Goal: Use online tool/utility

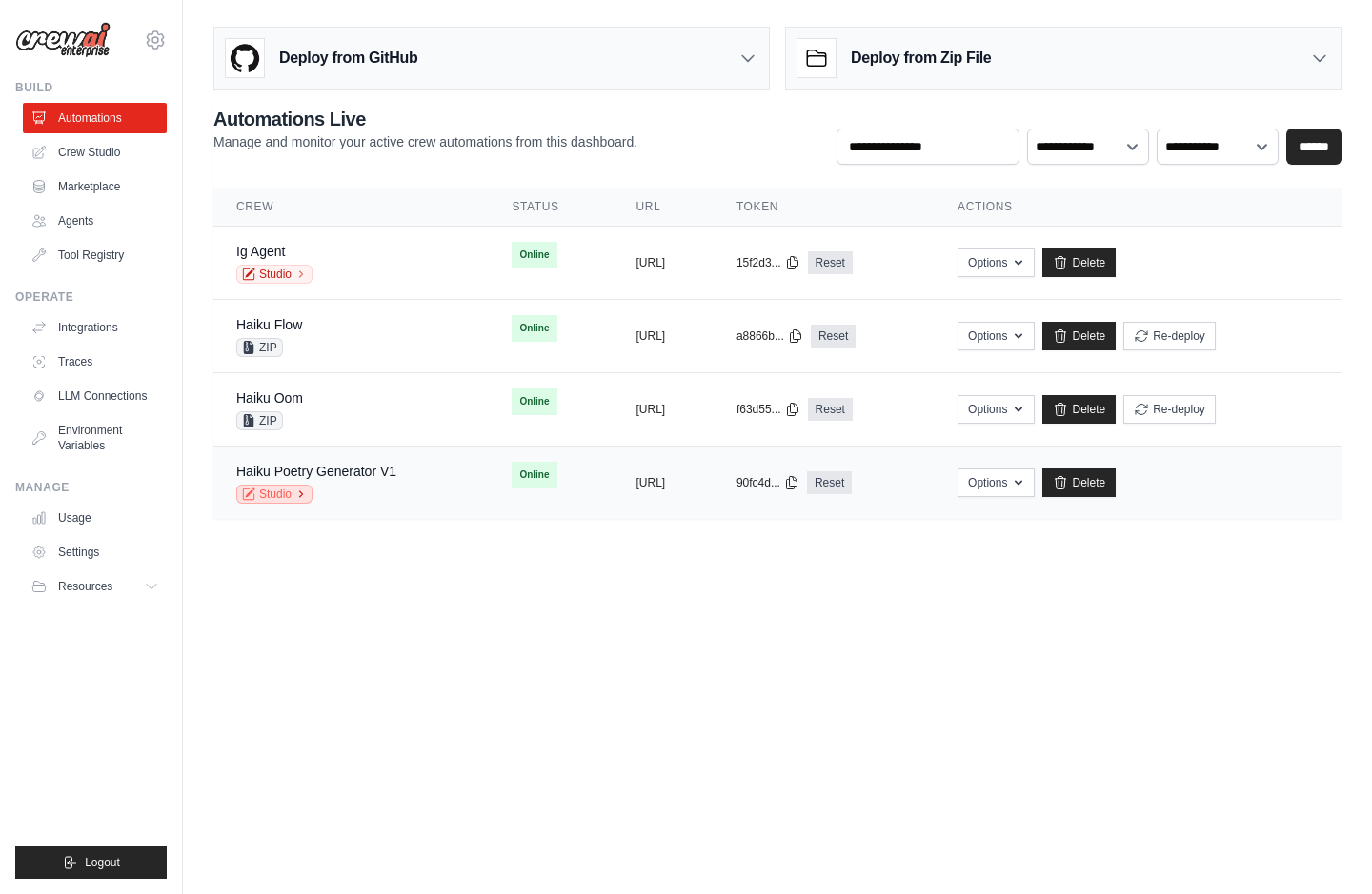
click at [286, 489] on link "Studio" at bounding box center [274, 495] width 77 height 19
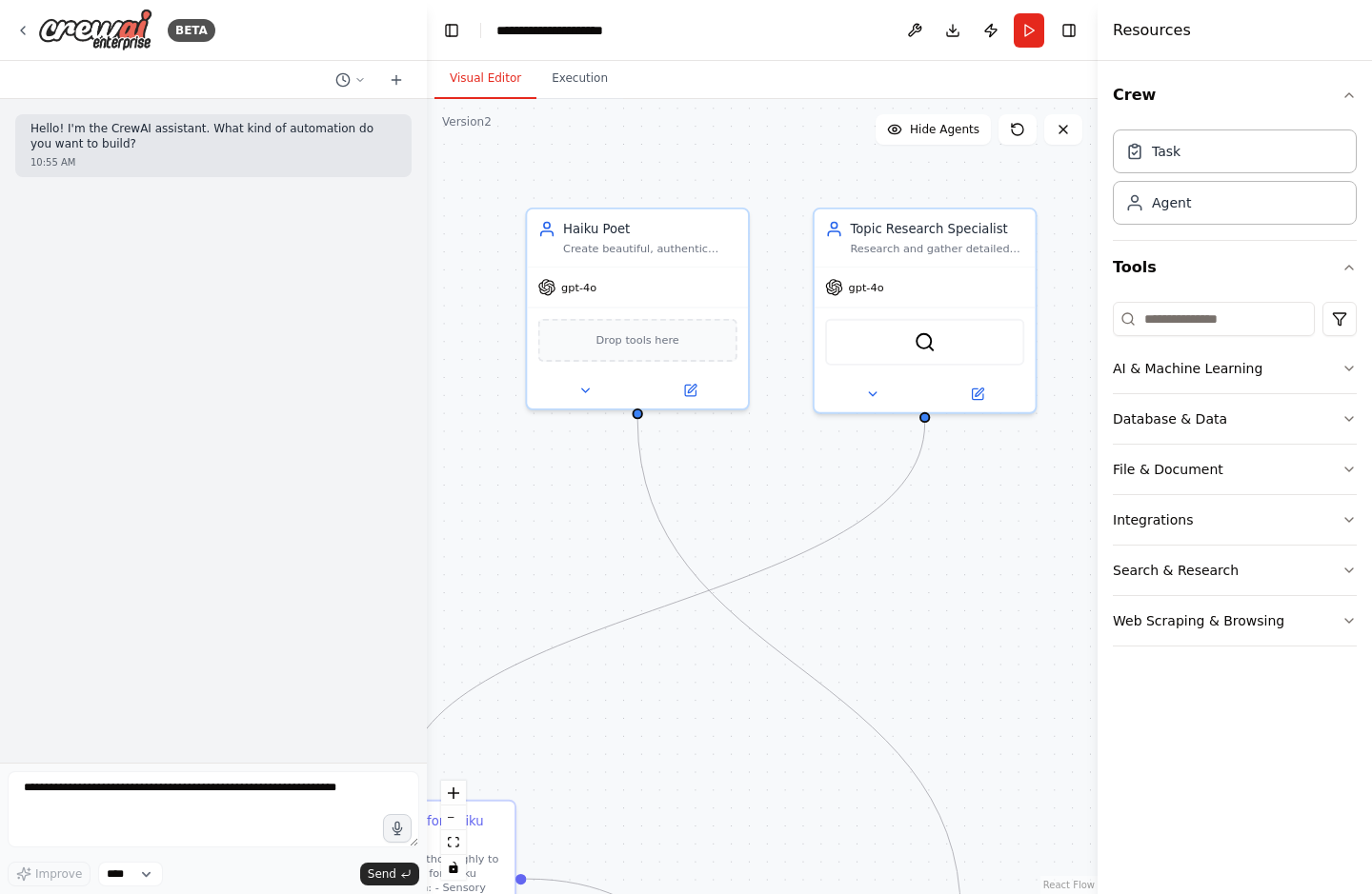
click at [576, 479] on div ".deletable-edge-delete-btn { width: 20px; height: 20px; border: 0px solid #ffff…" at bounding box center [763, 496] width 670 height 795
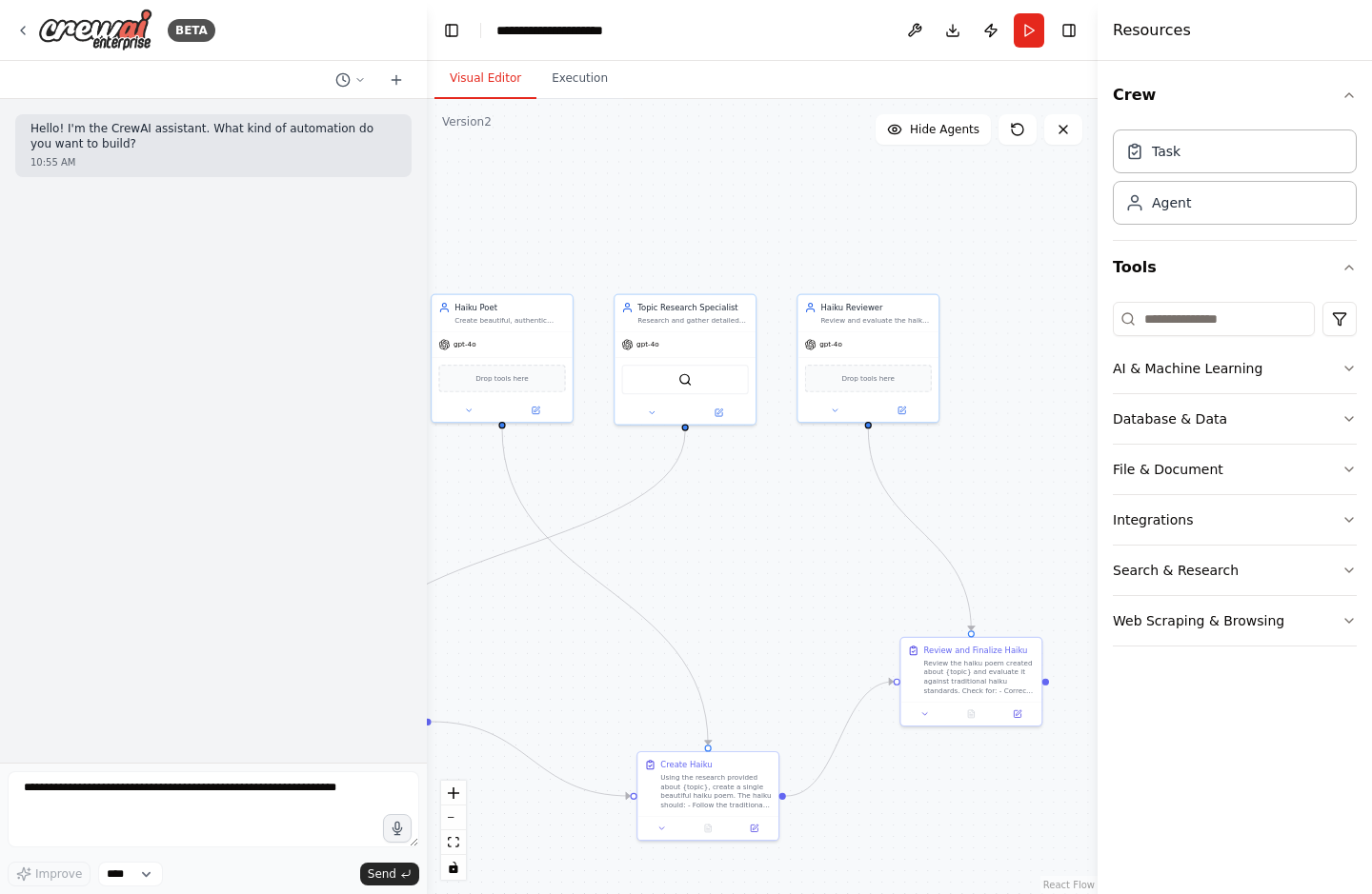
drag, startPoint x: 690, startPoint y: 499, endPoint x: 734, endPoint y: 499, distance: 44.0
click at [734, 499] on div ".deletable-edge-delete-btn { width: 20px; height: 20px; border: 0px solid #ffff…" at bounding box center [763, 496] width 670 height 795
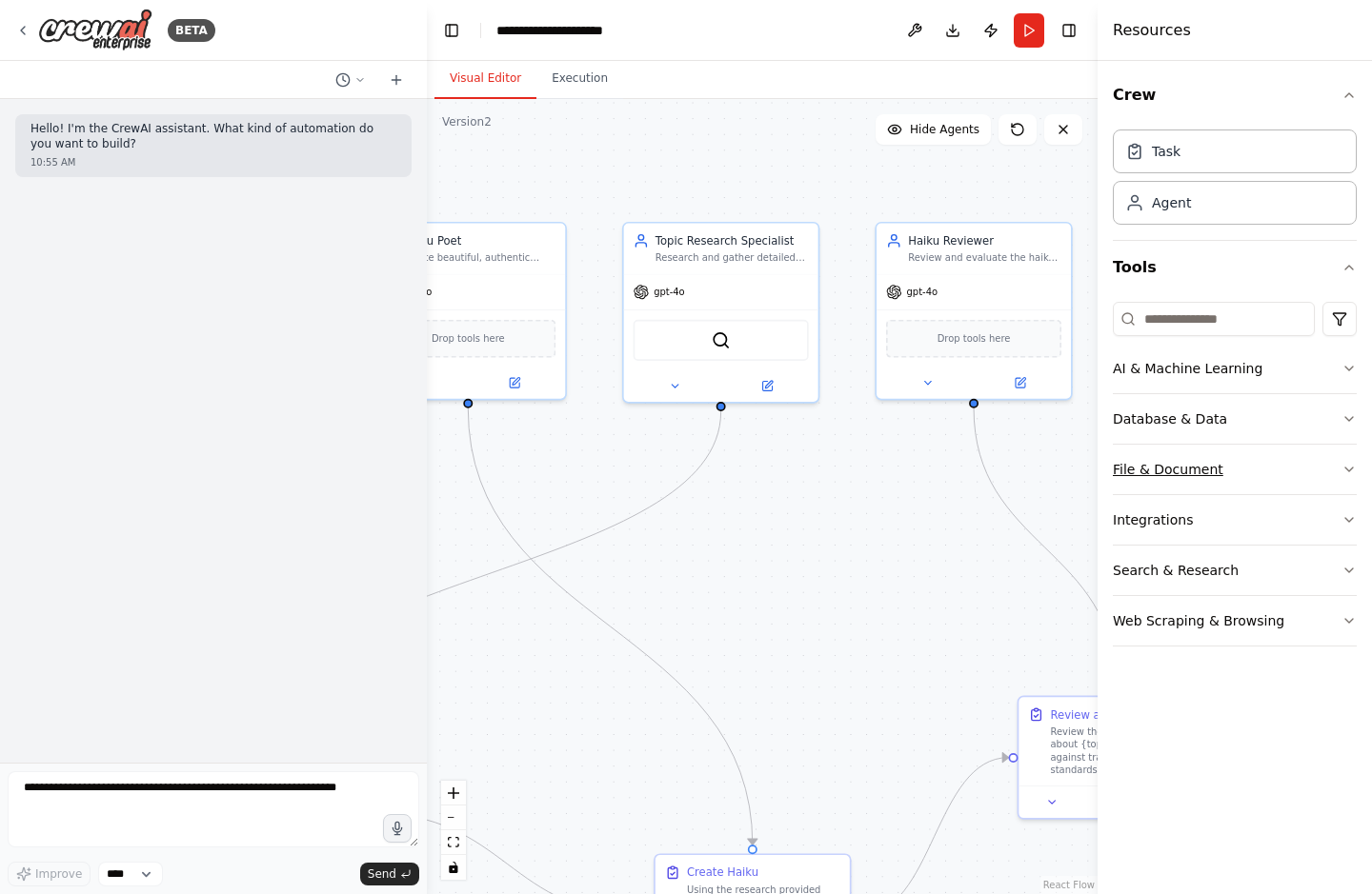
click at [1210, 467] on button "File & Document" at bounding box center [1235, 469] width 244 height 49
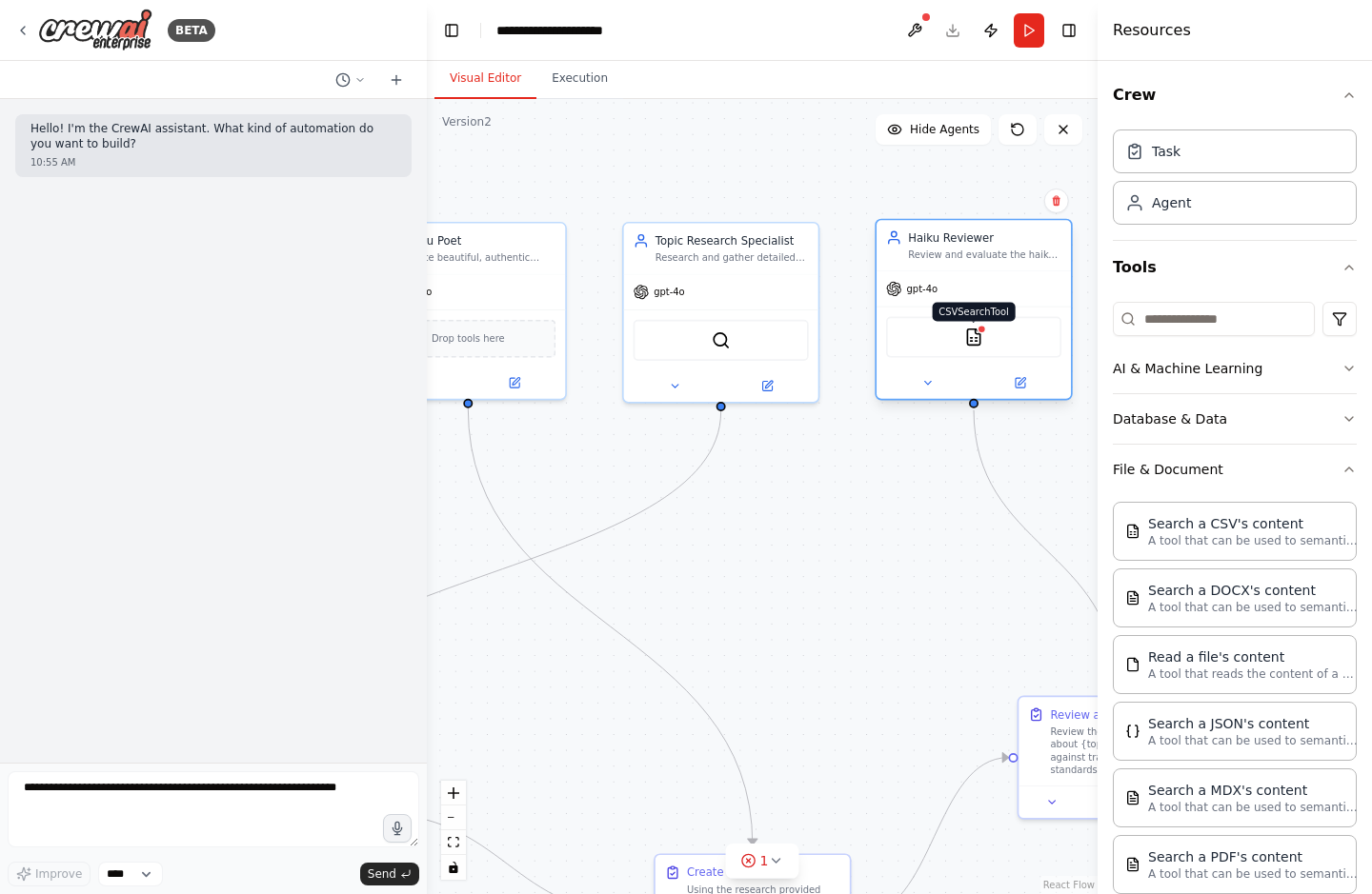
click at [965, 338] on img at bounding box center [974, 337] width 19 height 19
click at [980, 334] on img at bounding box center [974, 337] width 19 height 19
click at [932, 374] on button at bounding box center [928, 384] width 89 height 19
click at [978, 337] on img at bounding box center [974, 337] width 19 height 19
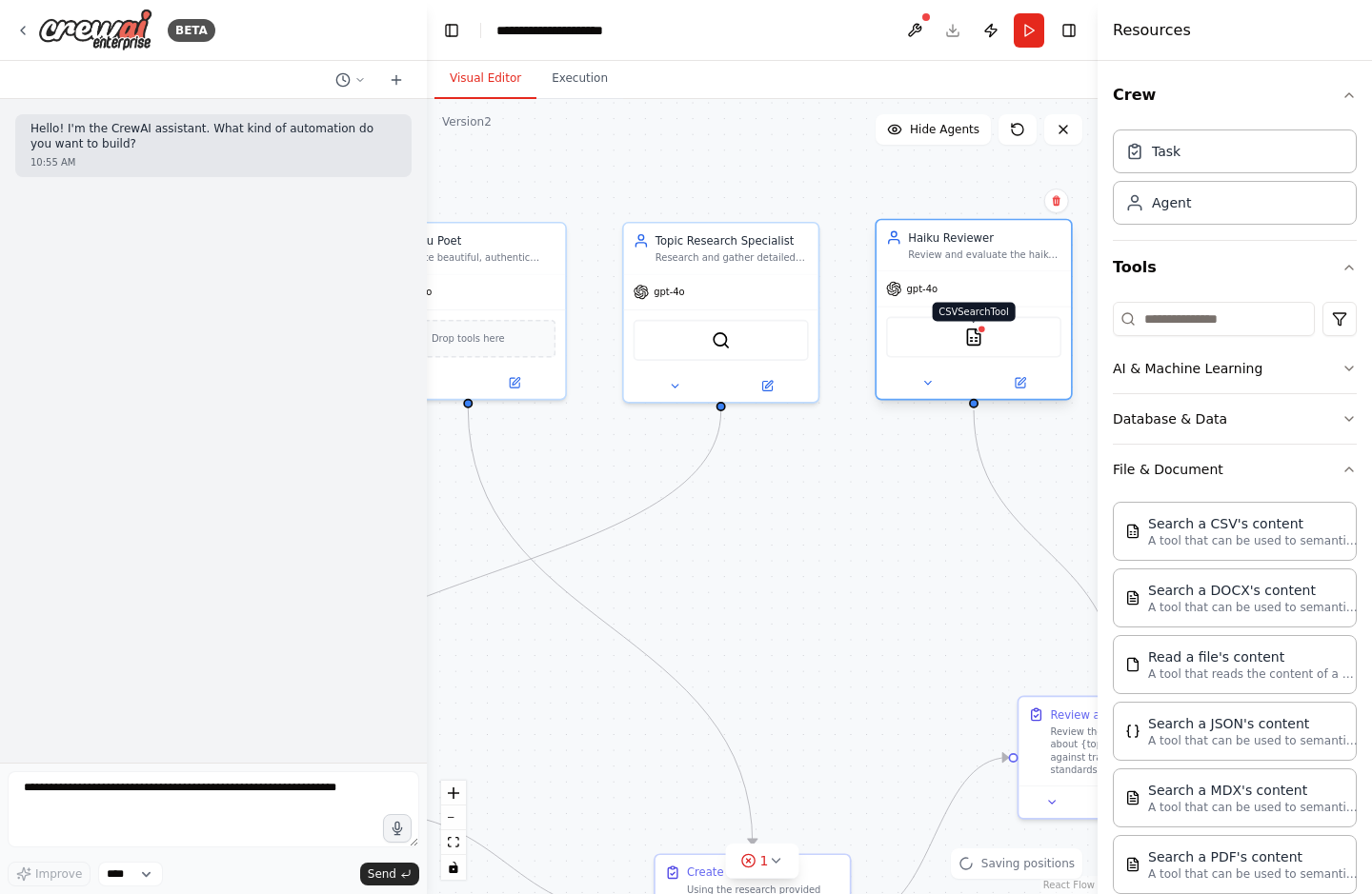
click at [978, 337] on img at bounding box center [974, 337] width 19 height 19
drag, startPoint x: 958, startPoint y: 469, endPoint x: 858, endPoint y: 470, distance: 100.0
click at [858, 470] on div ".deletable-edge-delete-btn { width: 20px; height: 20px; border: 0px solid #ffff…" at bounding box center [763, 496] width 670 height 795
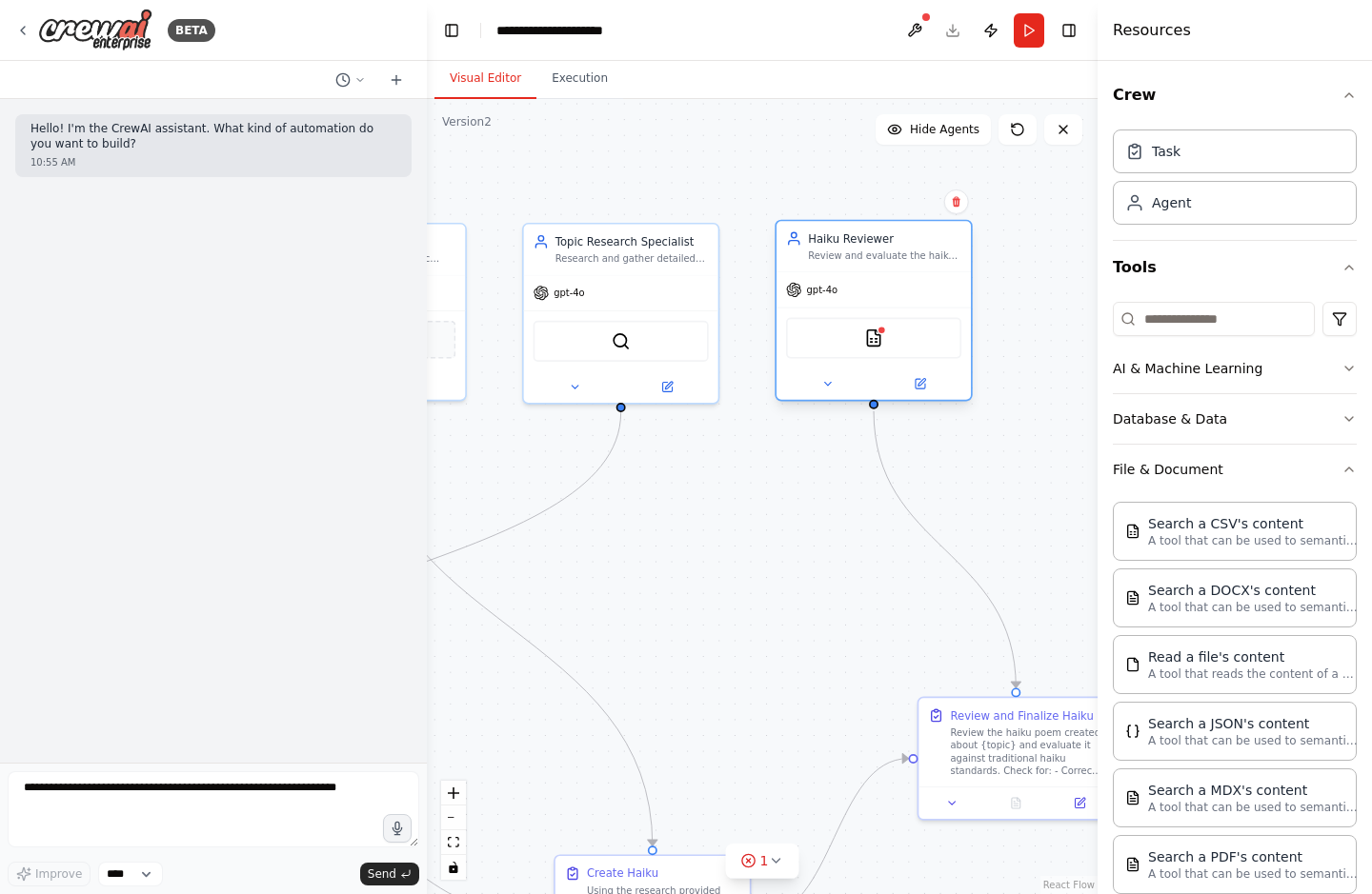
click at [886, 276] on div "gpt-4o" at bounding box center [874, 289] width 195 height 34
click at [1056, 23] on button "Toggle Right Sidebar" at bounding box center [1070, 31] width 27 height 27
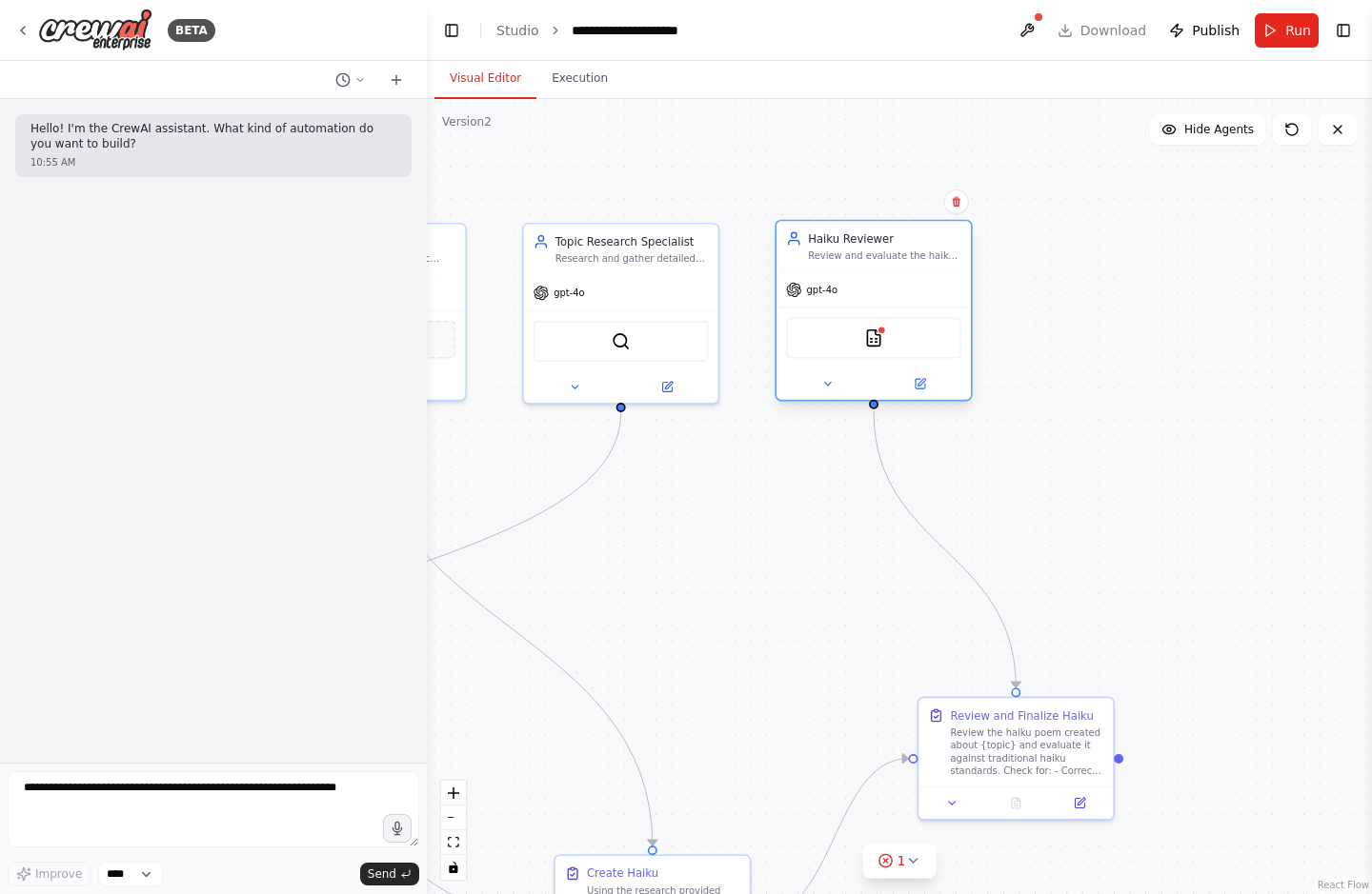
click at [895, 309] on div "CSVSearchTool" at bounding box center [874, 338] width 195 height 61
click at [867, 329] on img at bounding box center [874, 338] width 19 height 19
click at [870, 339] on img at bounding box center [874, 338] width 19 height 19
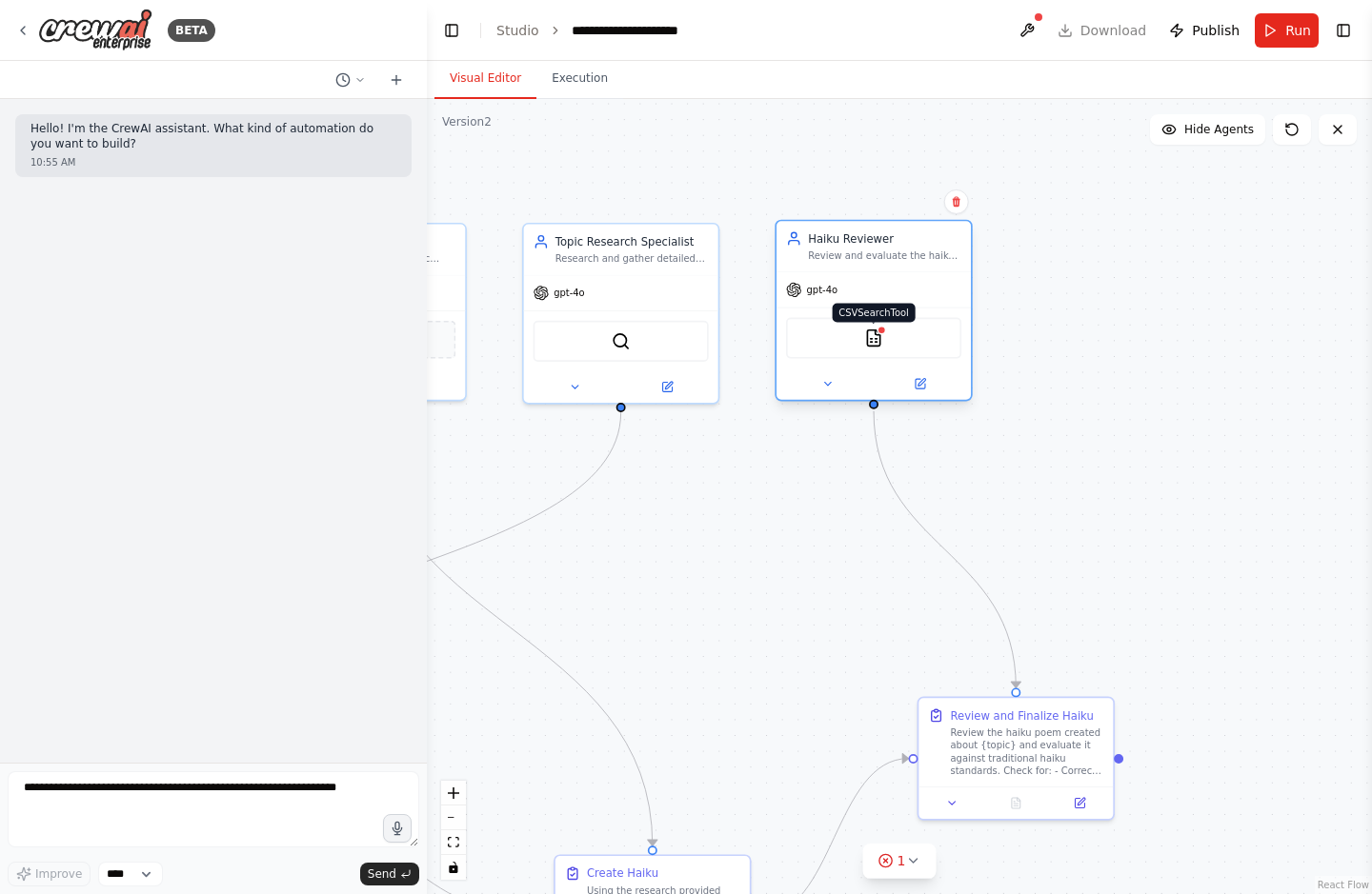
click at [875, 339] on img at bounding box center [874, 338] width 19 height 19
click at [795, 400] on div "Haiku Reviewer Review and evaluate the haiku poem for {topic}, ensuring it meet…" at bounding box center [874, 311] width 198 height 182
click at [820, 378] on button at bounding box center [827, 385] width 89 height 19
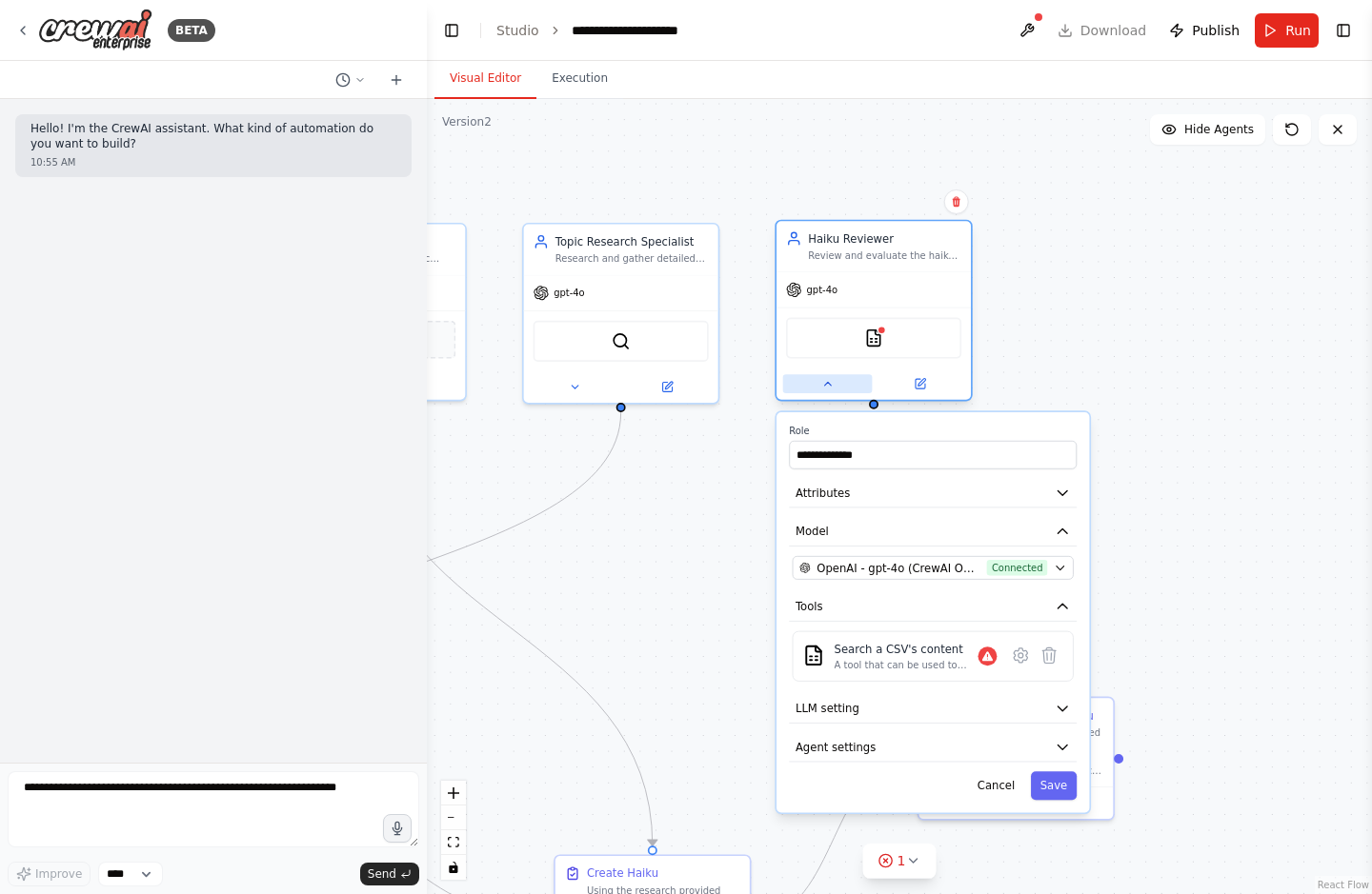
click at [828, 378] on icon at bounding box center [827, 383] width 13 height 13
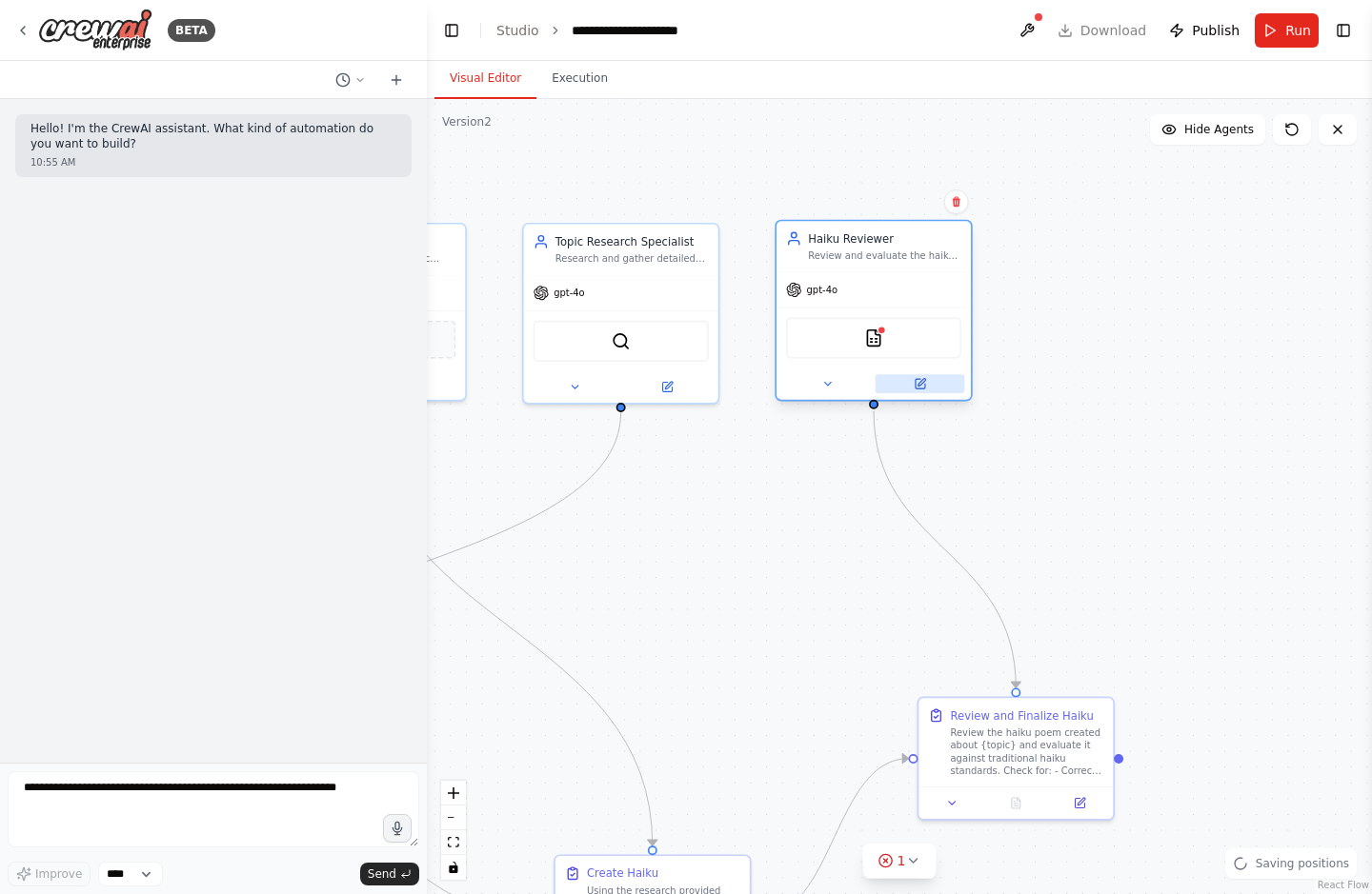
click at [895, 383] on button at bounding box center [920, 385] width 89 height 19
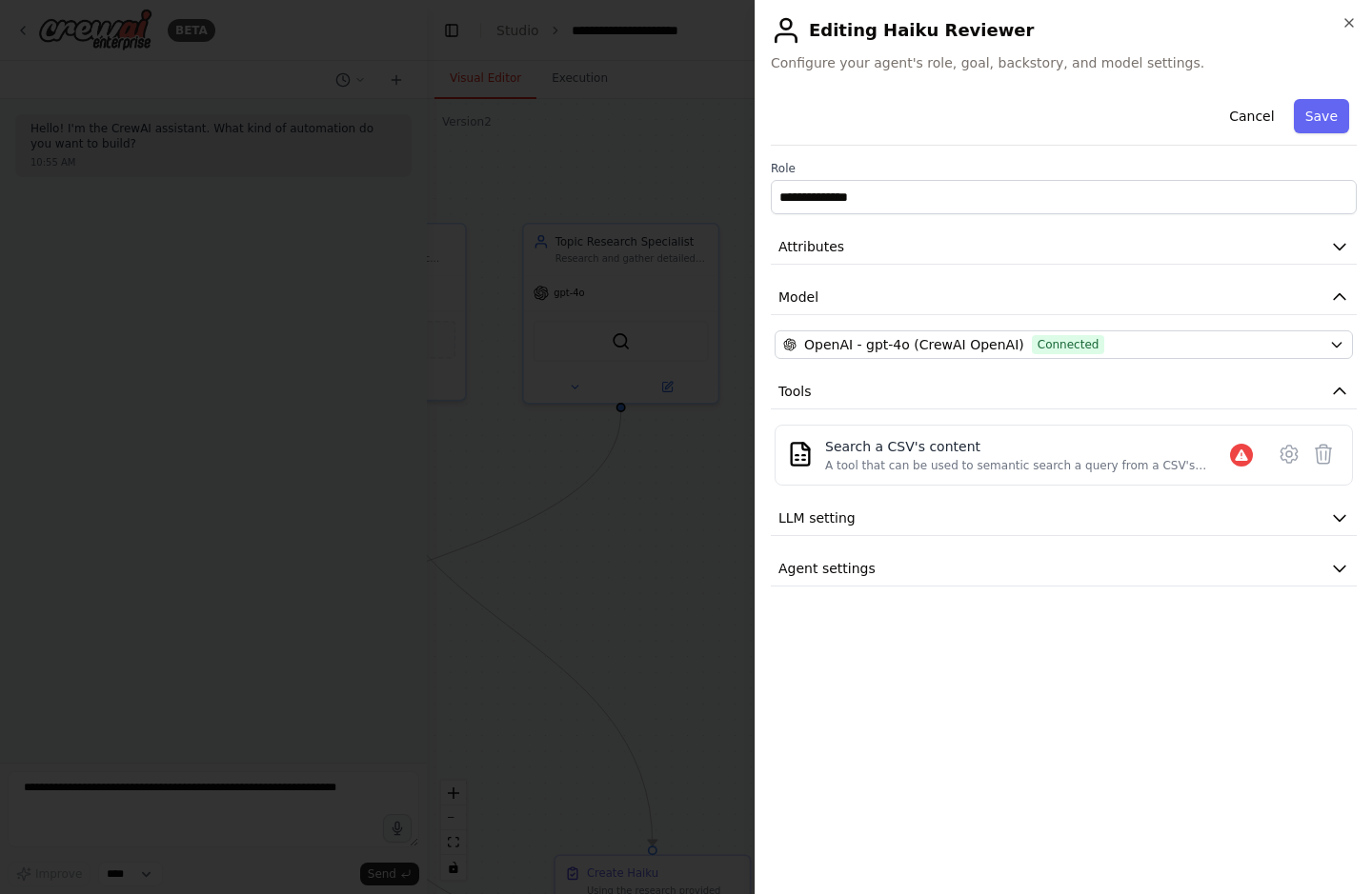
click at [673, 403] on div at bounding box center [686, 447] width 1372 height 894
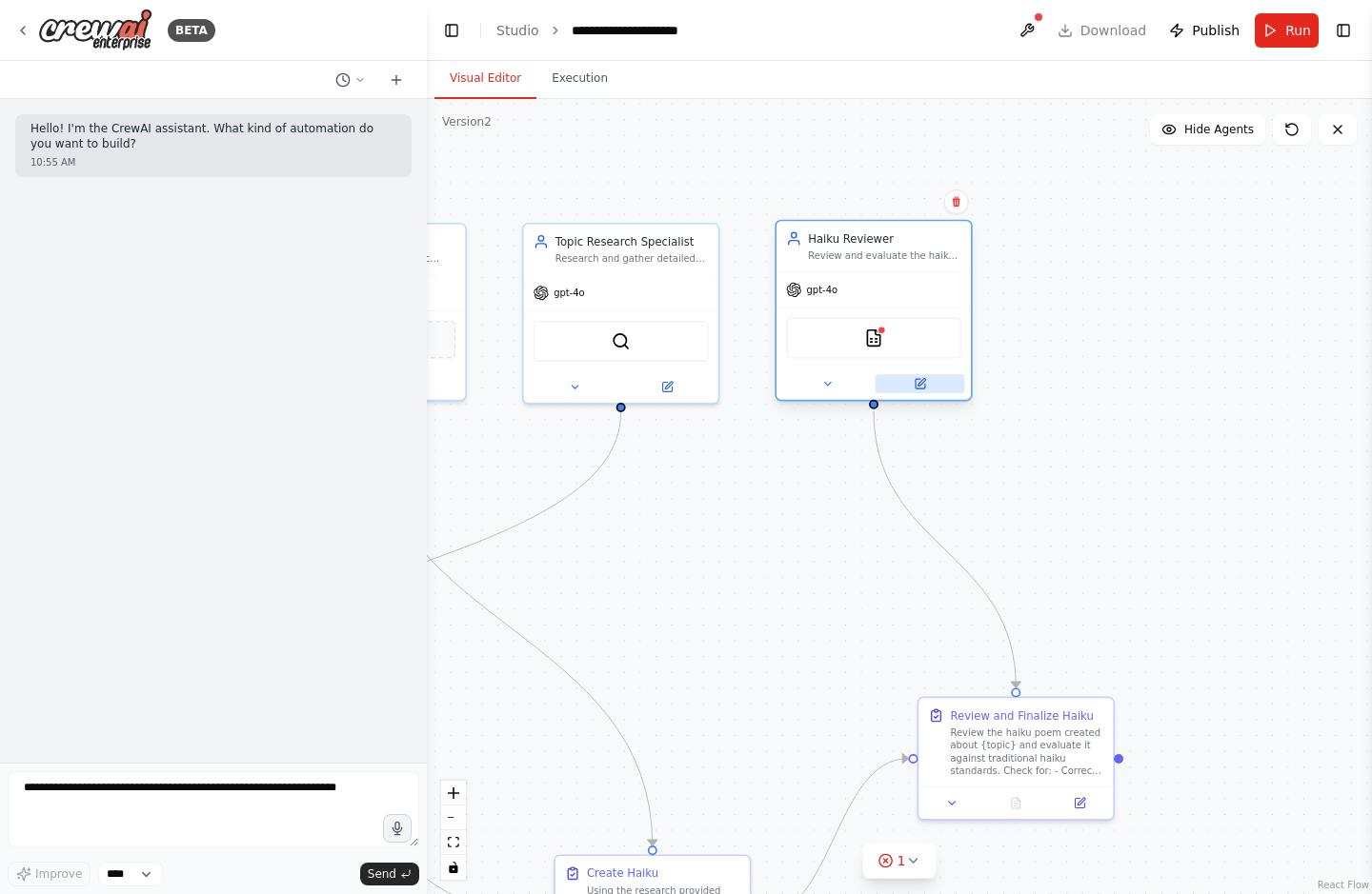
click at [898, 391] on button at bounding box center [920, 385] width 89 height 19
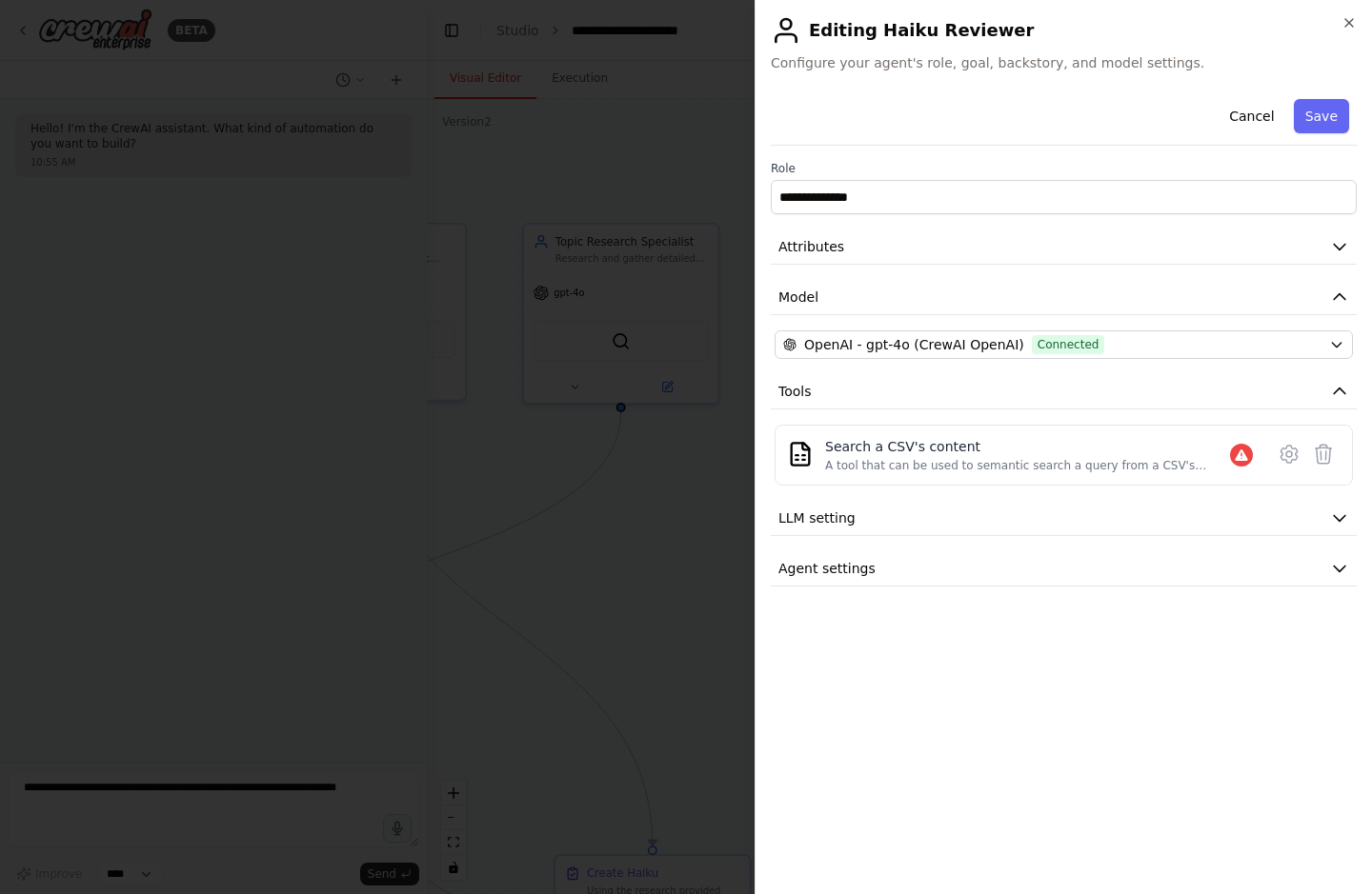
click at [601, 471] on div at bounding box center [686, 447] width 1372 height 894
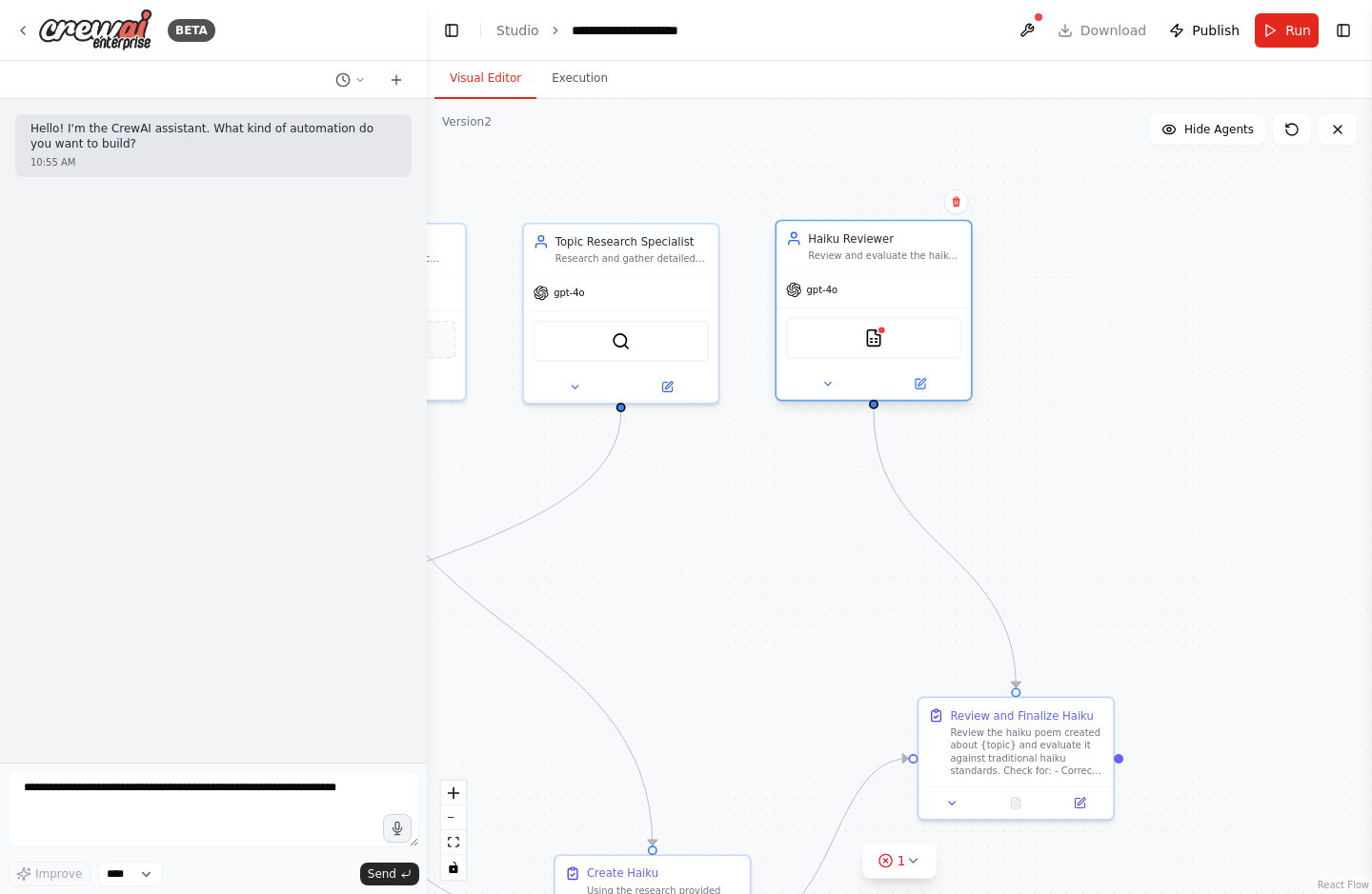
click at [858, 341] on div "CSVSearchTool" at bounding box center [873, 337] width 175 height 41
click at [867, 340] on img at bounding box center [874, 338] width 19 height 19
click at [875, 338] on img at bounding box center [874, 338] width 19 height 19
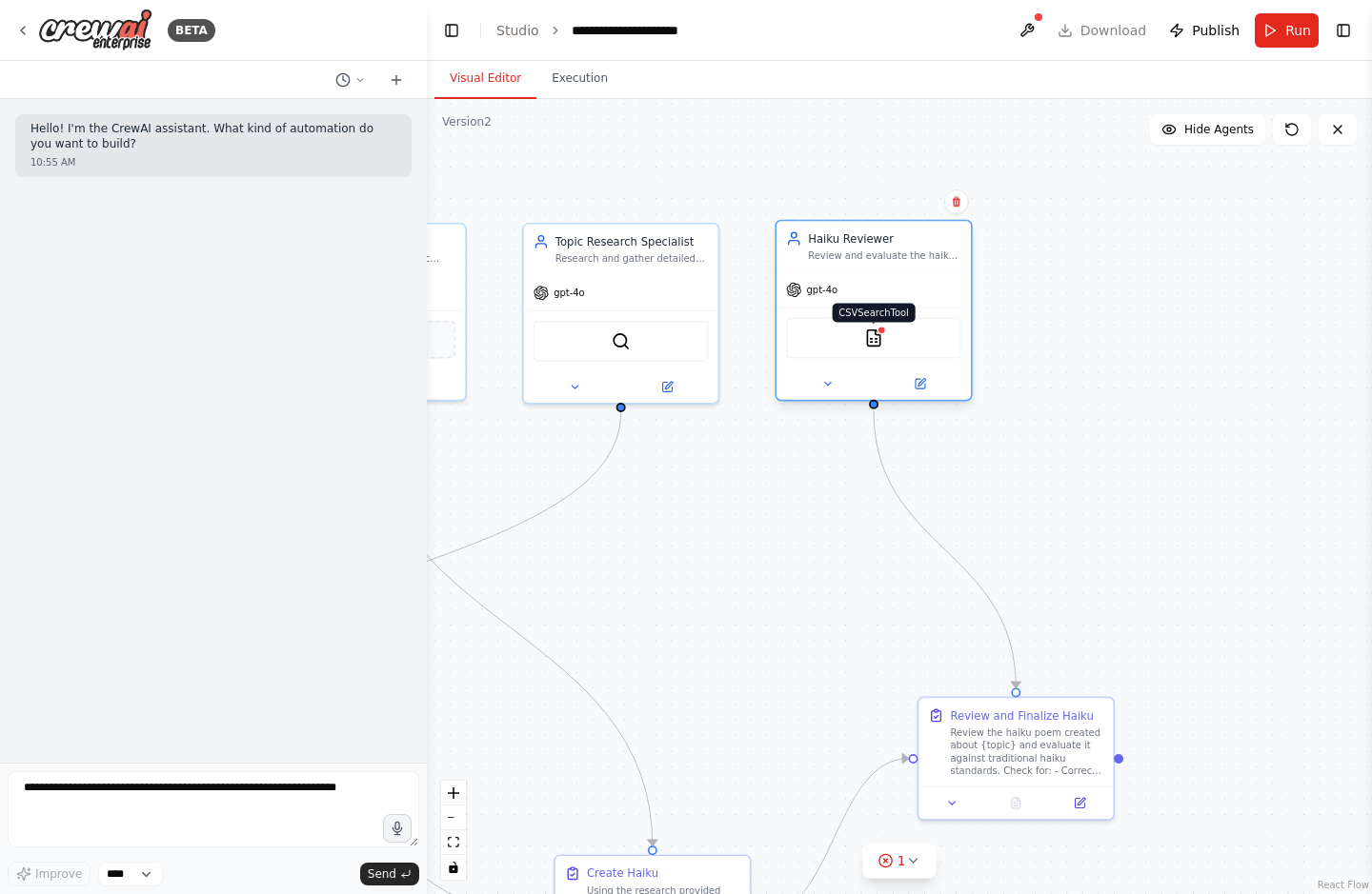
click at [875, 338] on img at bounding box center [874, 338] width 19 height 19
click at [932, 395] on div at bounding box center [874, 385] width 195 height 31
click at [931, 366] on div "CSVSearchTool" at bounding box center [874, 338] width 195 height 61
click at [927, 376] on button at bounding box center [920, 385] width 89 height 19
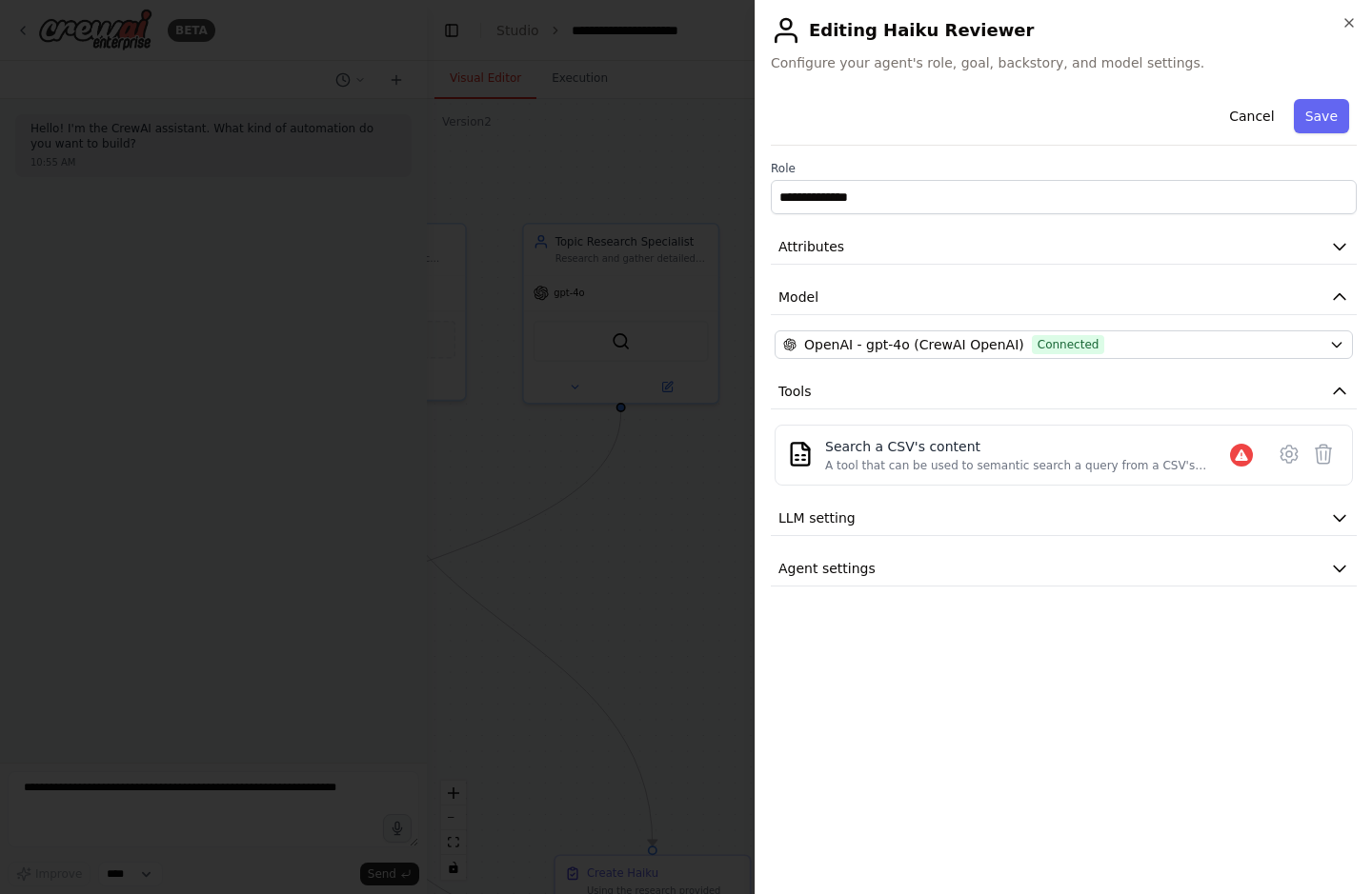
click at [645, 372] on div at bounding box center [686, 447] width 1372 height 894
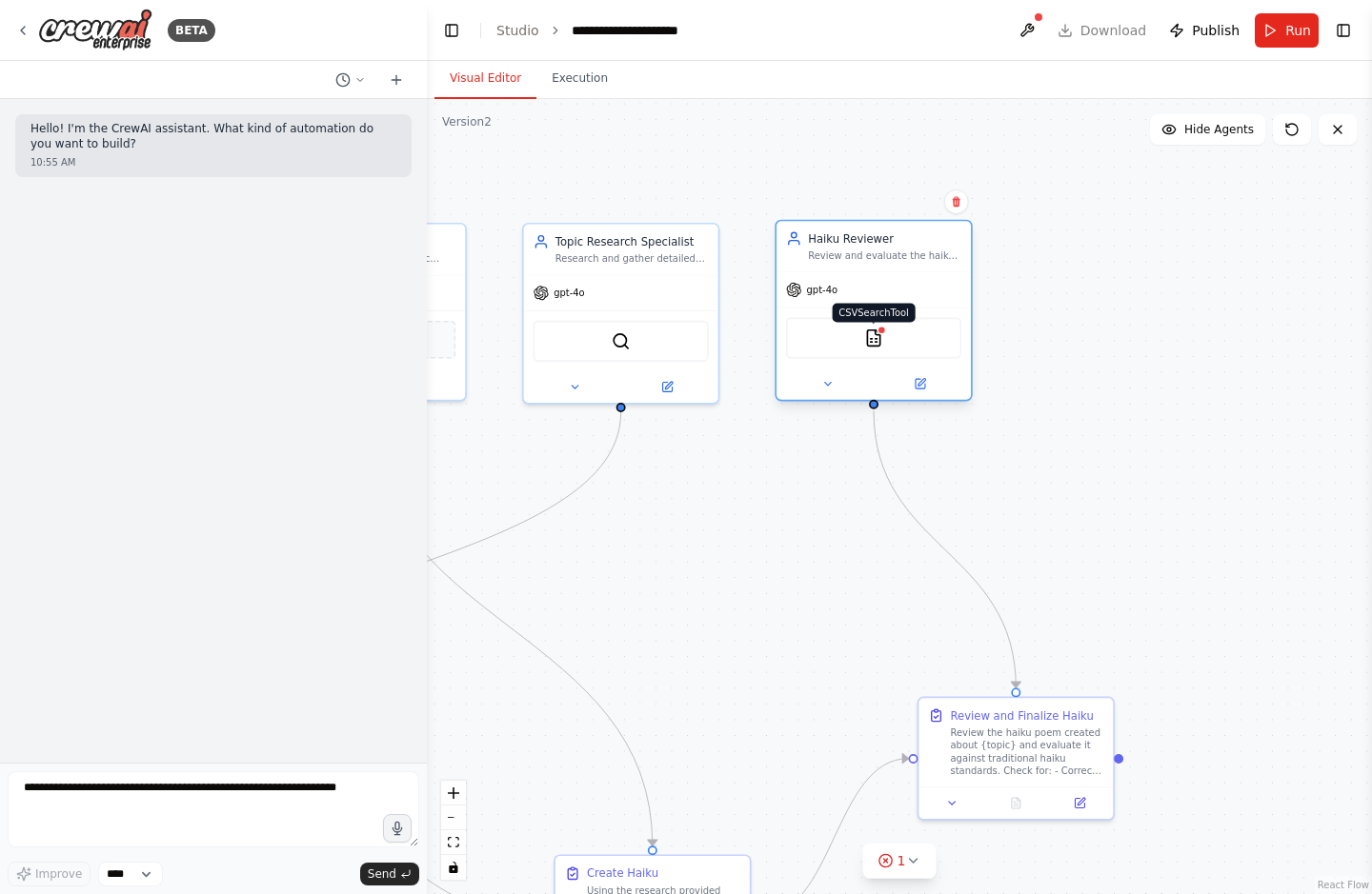
click at [878, 336] on img at bounding box center [874, 338] width 19 height 19
click at [911, 385] on button at bounding box center [920, 385] width 89 height 19
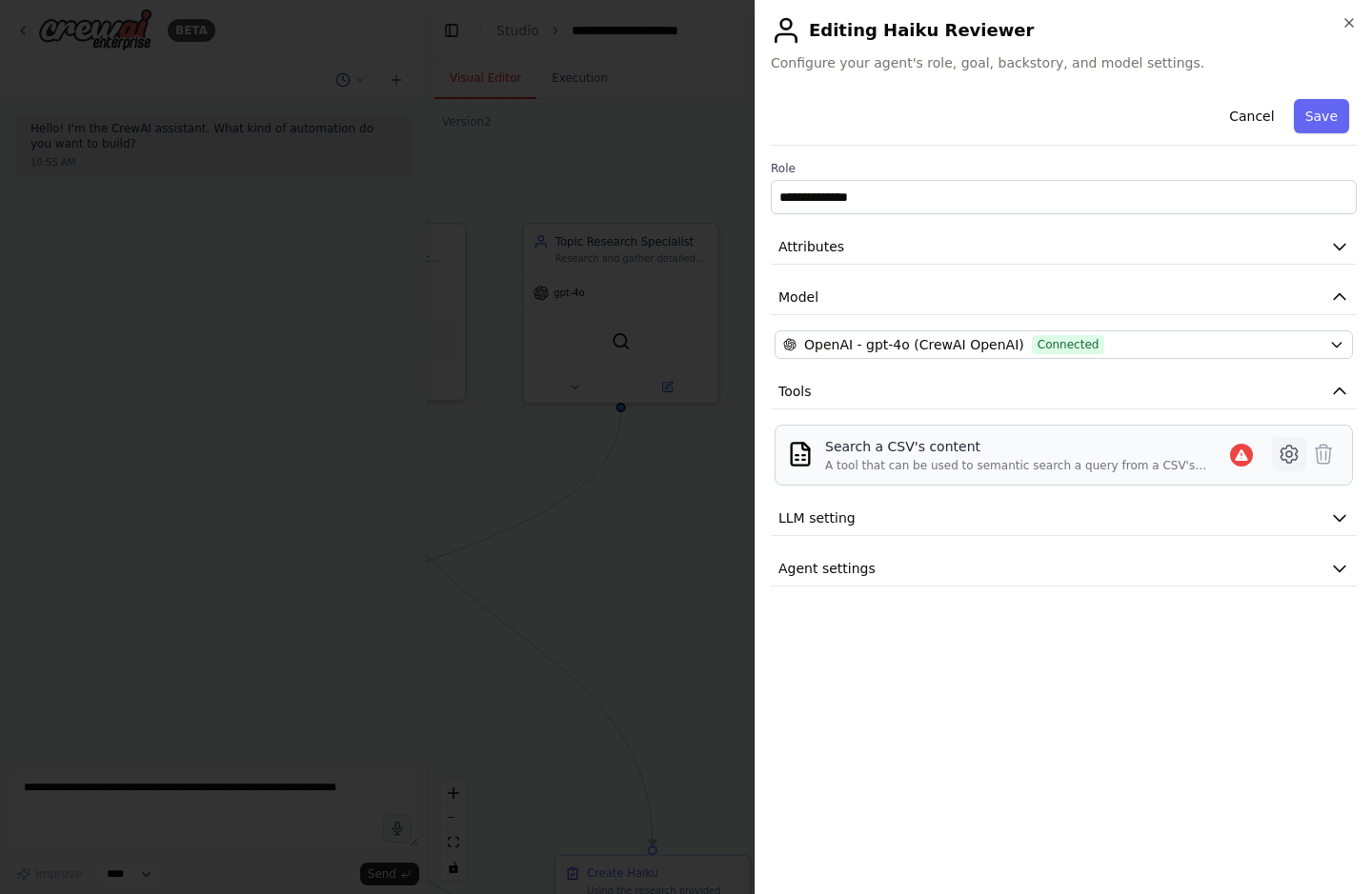
click at [1294, 448] on icon at bounding box center [1289, 454] width 16 height 17
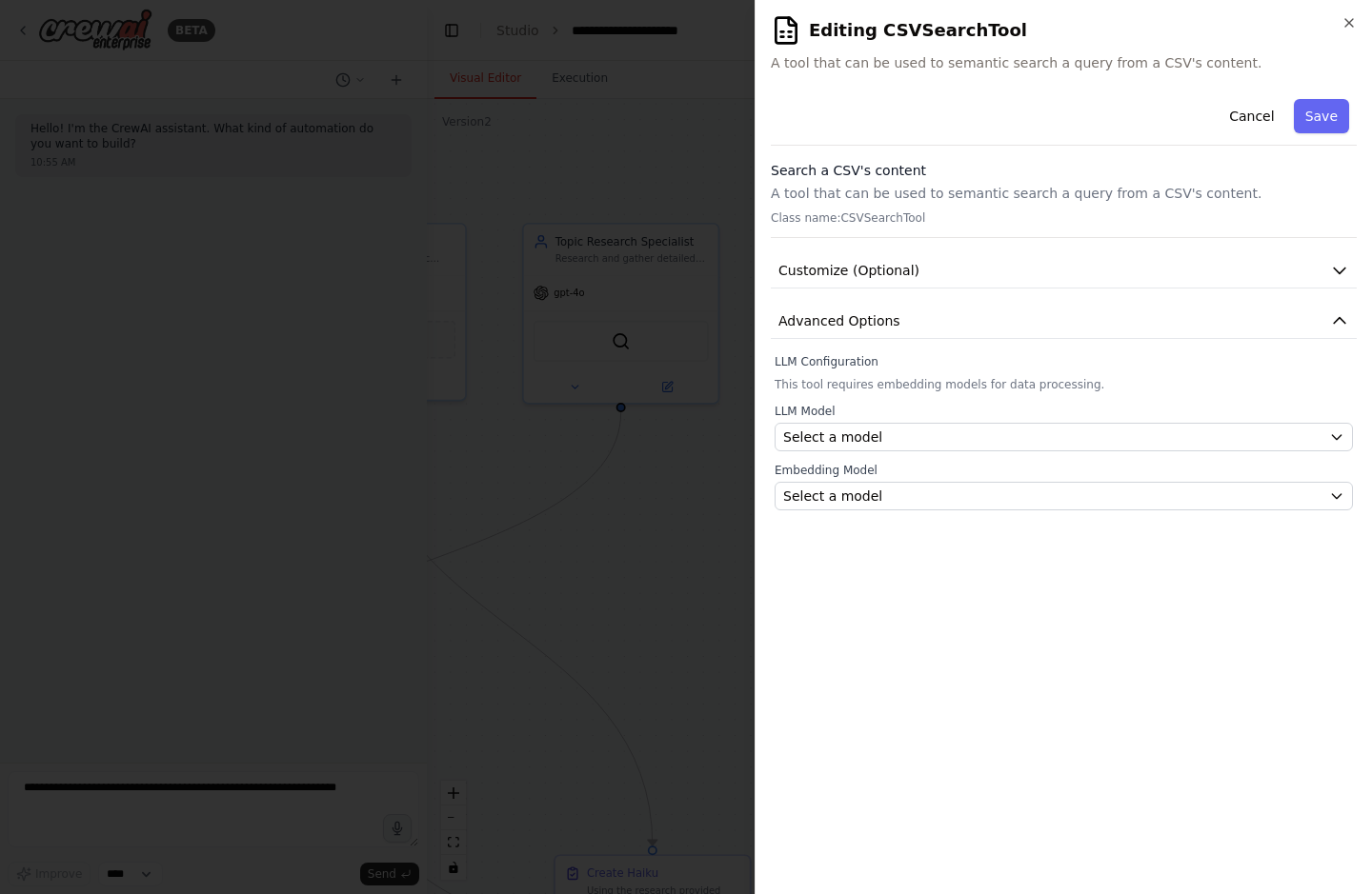
click at [703, 403] on div at bounding box center [686, 447] width 1372 height 894
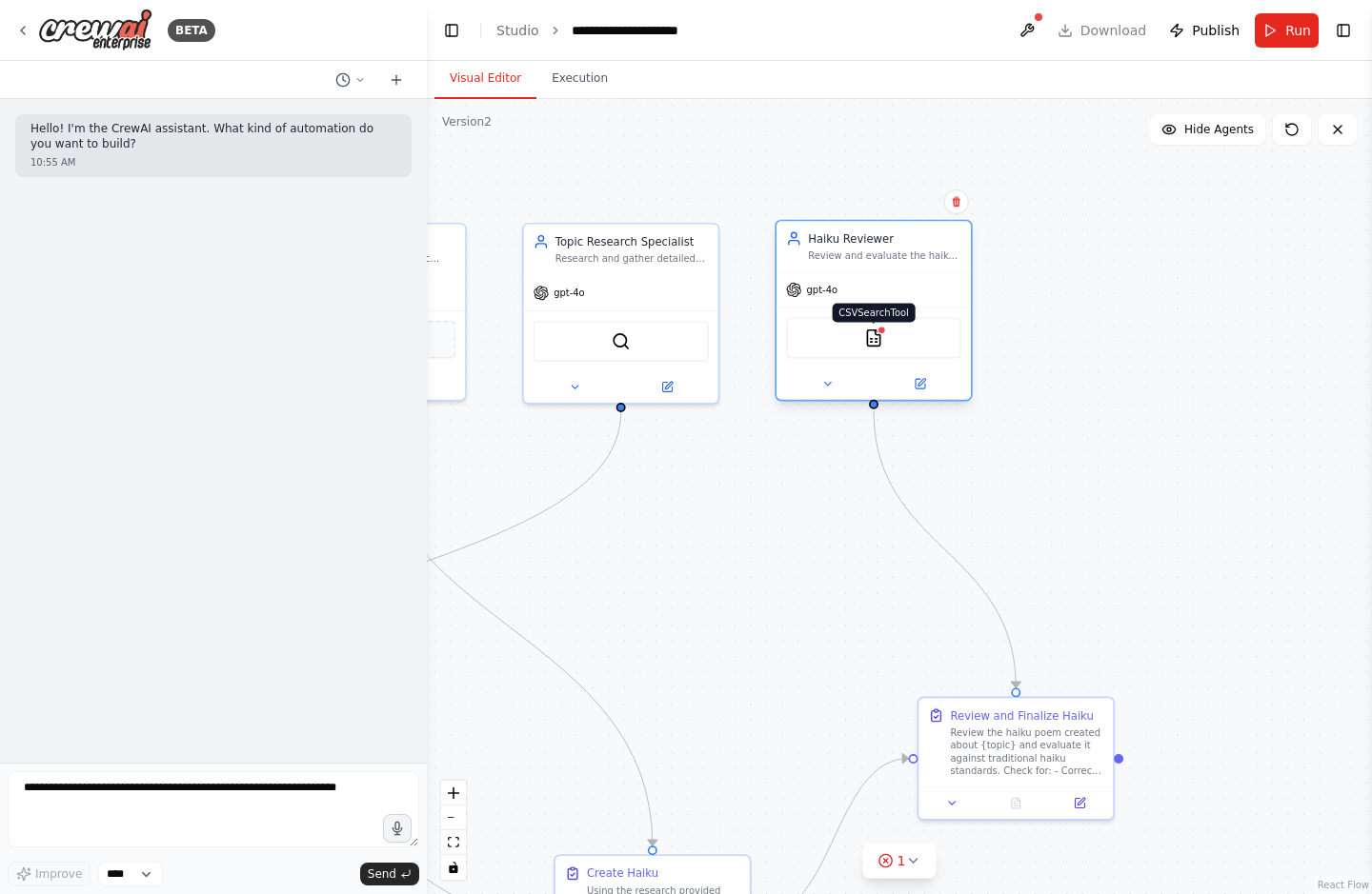
click at [877, 334] on img at bounding box center [874, 338] width 19 height 19
